Goal: Communication & Community: Answer question/provide support

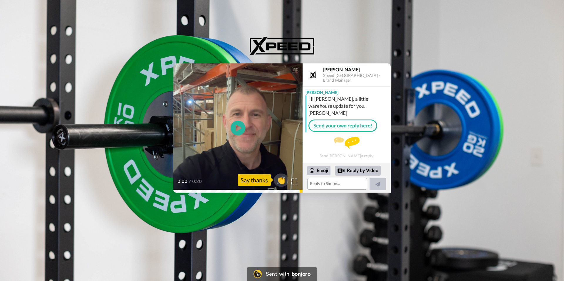
click at [315, 72] on img at bounding box center [313, 75] width 14 height 14
click at [267, 178] on div "Say thanks" at bounding box center [254, 180] width 33 height 12
click at [281, 181] on span "👏" at bounding box center [281, 180] width 18 height 12
click at [375, 184] on button at bounding box center [377, 184] width 16 height 12
drag, startPoint x: 387, startPoint y: 139, endPoint x: 386, endPoint y: 148, distance: 9.1
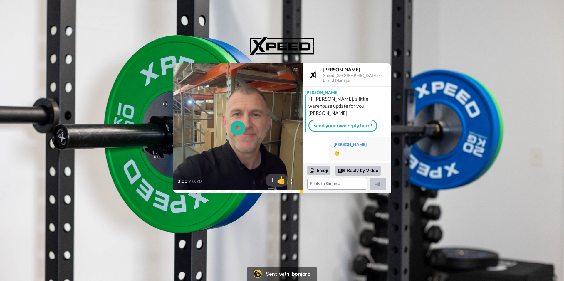
click at [386, 148] on div "[PERSON_NAME] Hi [PERSON_NAME], a little warehouse update for you. [PERSON_NAME…" at bounding box center [346, 125] width 88 height 77
click at [312, 75] on img at bounding box center [313, 75] width 14 height 14
